Goal: Transaction & Acquisition: Purchase product/service

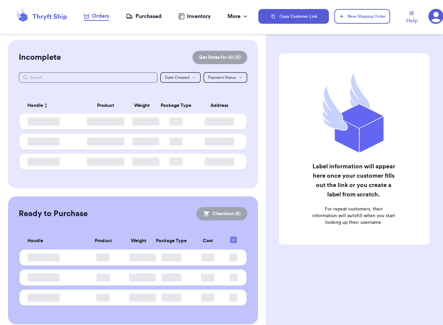
checkbox input "false"
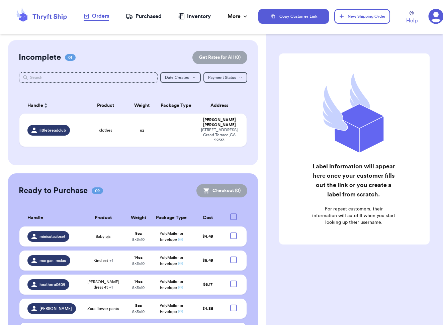
click at [142, 14] on div "Purchased" at bounding box center [144, 16] width 36 height 8
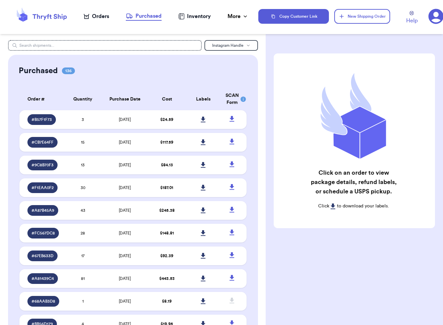
click at [99, 18] on div "Orders" at bounding box center [96, 16] width 25 height 8
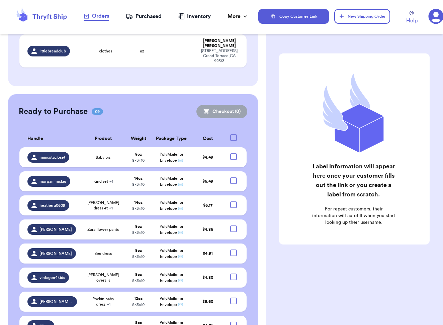
scroll to position [83, 0]
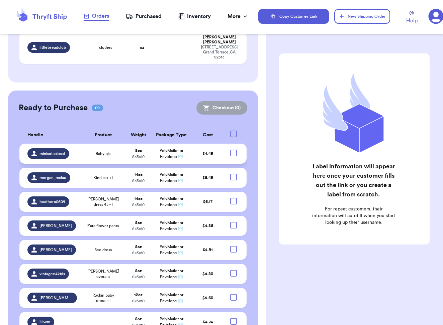
click at [235, 152] on div at bounding box center [233, 153] width 7 height 7
click at [233, 150] on input "checkbox" at bounding box center [233, 149] width 0 height 0
checkbox input "true"
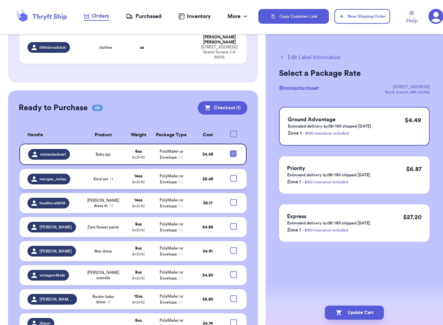
click at [234, 177] on div at bounding box center [233, 178] width 7 height 7
click at [233, 175] on input "checkbox" at bounding box center [233, 175] width 0 height 0
checkbox input "true"
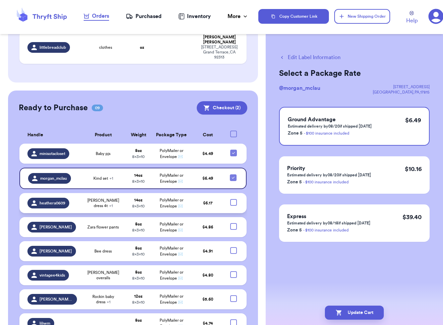
click at [235, 203] on div at bounding box center [233, 202] width 7 height 7
click at [233, 199] on input "checkbox" at bounding box center [233, 199] width 0 height 0
checkbox input "true"
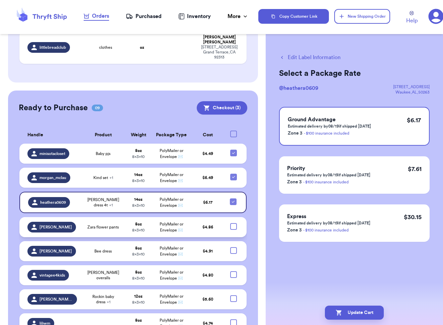
click at [232, 229] on td at bounding box center [235, 227] width 22 height 20
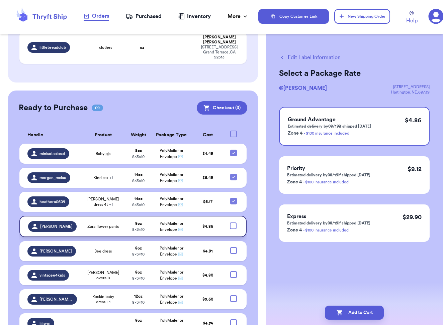
click at [232, 223] on div at bounding box center [233, 226] width 7 height 7
click at [233, 222] on input "checkbox" at bounding box center [233, 222] width 0 height 0
checkbox input "true"
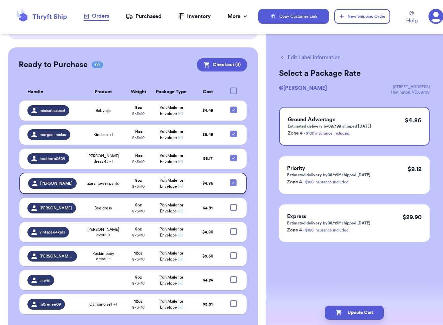
scroll to position [127, 0]
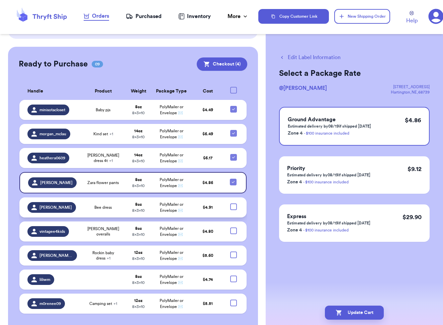
click at [233, 206] on div at bounding box center [233, 207] width 7 height 7
click at [233, 204] on input "checkbox" at bounding box center [233, 203] width 0 height 0
checkbox input "true"
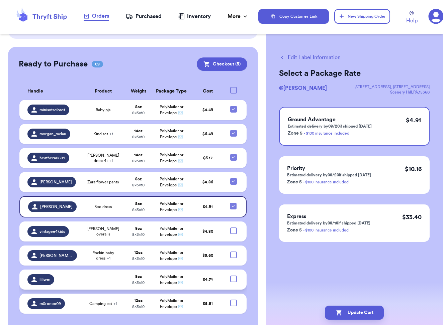
click at [235, 278] on div at bounding box center [233, 279] width 7 height 7
click at [233, 276] on input "checkbox" at bounding box center [233, 275] width 0 height 0
checkbox input "true"
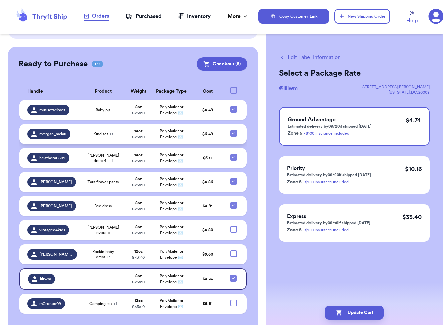
click at [233, 132] on icon at bounding box center [233, 133] width 5 height 5
click at [233, 130] on input "checkbox" at bounding box center [233, 130] width 0 height 0
checkbox input "false"
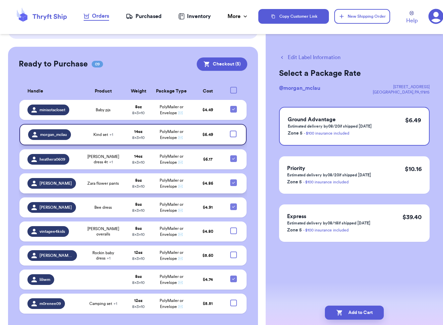
click at [232, 185] on td at bounding box center [235, 183] width 22 height 20
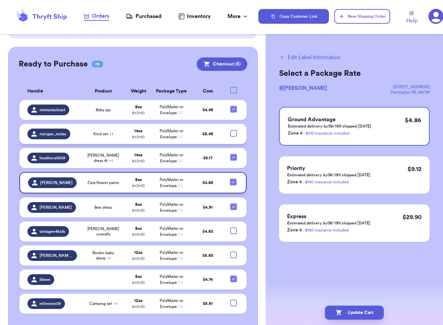
click at [233, 181] on icon at bounding box center [232, 182] width 3 height 2
click at [233, 179] on input "checkbox" at bounding box center [233, 178] width 0 height 0
checkbox input "false"
click at [228, 58] on button "Checkout ( 4 )" at bounding box center [222, 63] width 50 height 13
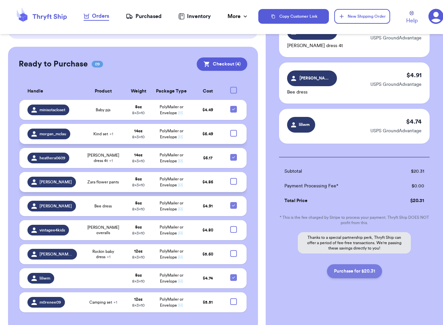
scroll to position [113, 0]
click at [362, 273] on button "Purchase for $20.31" at bounding box center [354, 271] width 55 height 14
checkbox input "false"
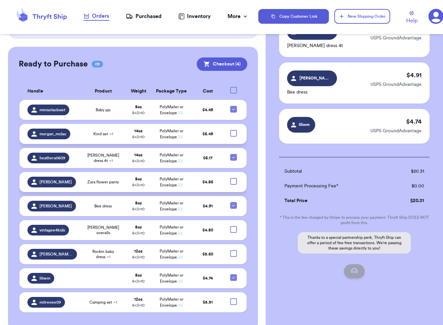
checkbox input "false"
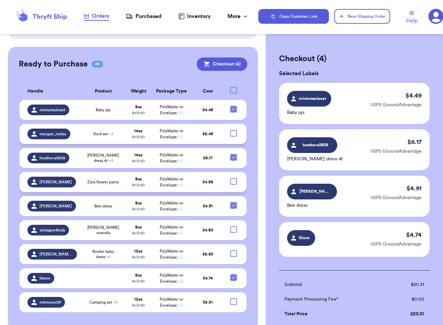
scroll to position [39, 0]
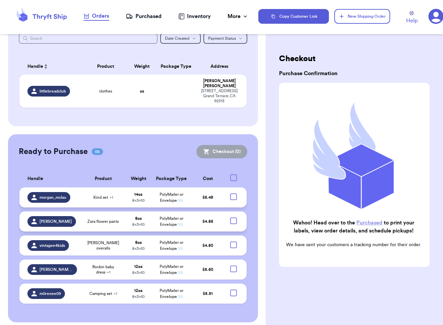
click at [145, 16] on div "Purchased" at bounding box center [144, 16] width 36 height 8
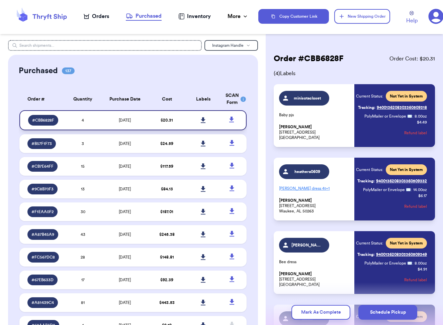
click at [205, 121] on link at bounding box center [203, 120] width 15 height 15
